Goal: Find specific page/section: Find specific page/section

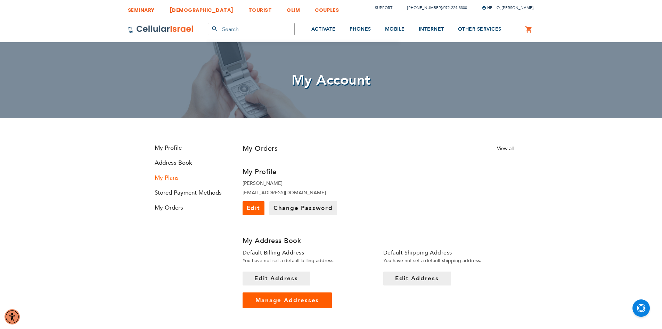
click at [170, 178] on link "My Plans" at bounding box center [190, 178] width 83 height 8
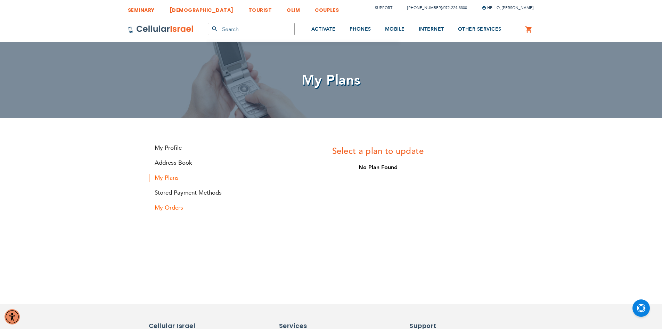
click at [172, 209] on link "My Orders" at bounding box center [190, 207] width 83 height 8
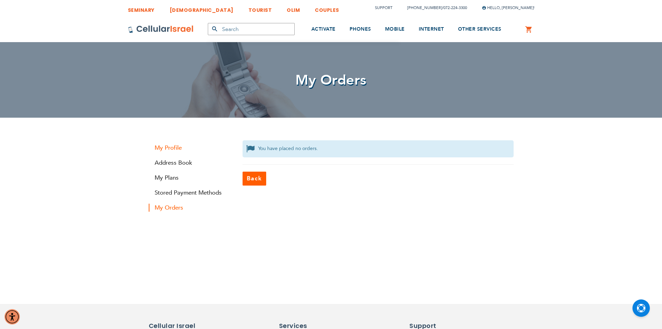
click at [174, 146] on link "My Profile" at bounding box center [190, 148] width 83 height 8
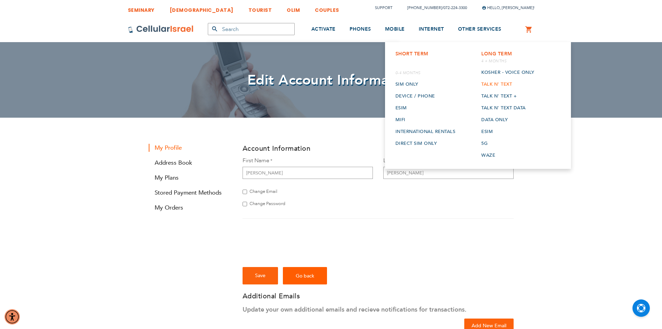
click at [494, 85] on link "Talk n' Text" at bounding box center [508, 84] width 53 height 12
